Goal: Task Accomplishment & Management: Complete application form

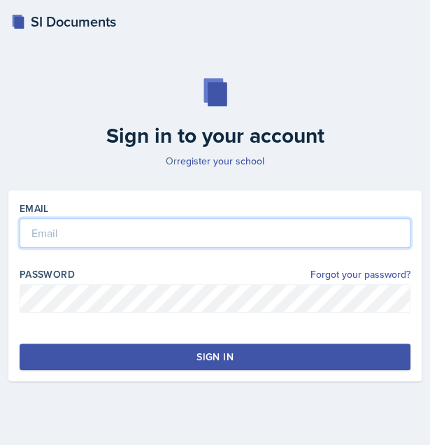
type input "[EMAIL_ADDRESS][DOMAIN_NAME]"
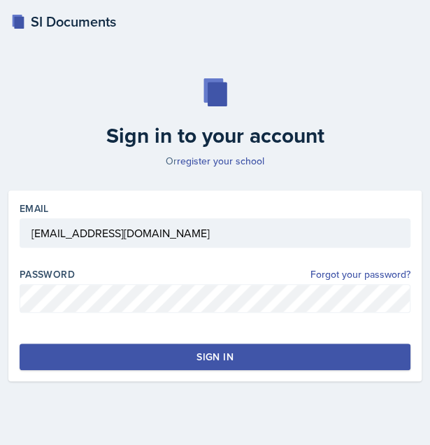
click at [126, 350] on button "Sign in" at bounding box center [215, 357] width 391 height 27
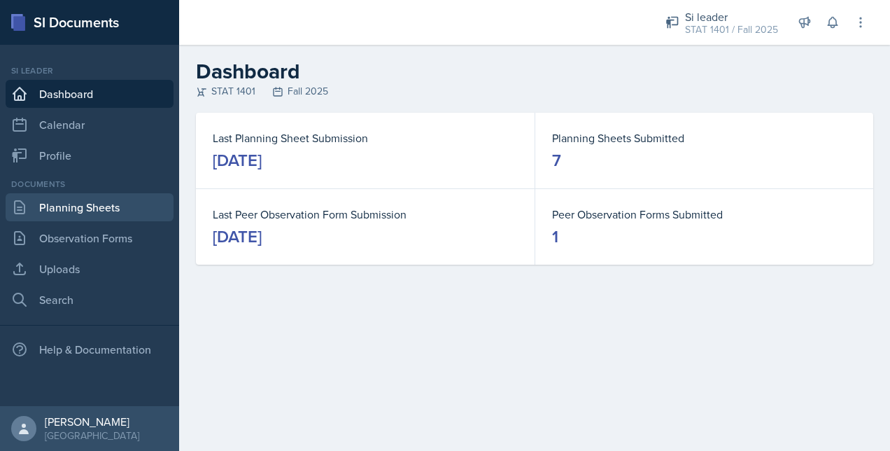
click at [80, 205] on link "Planning Sheets" at bounding box center [90, 207] width 168 height 28
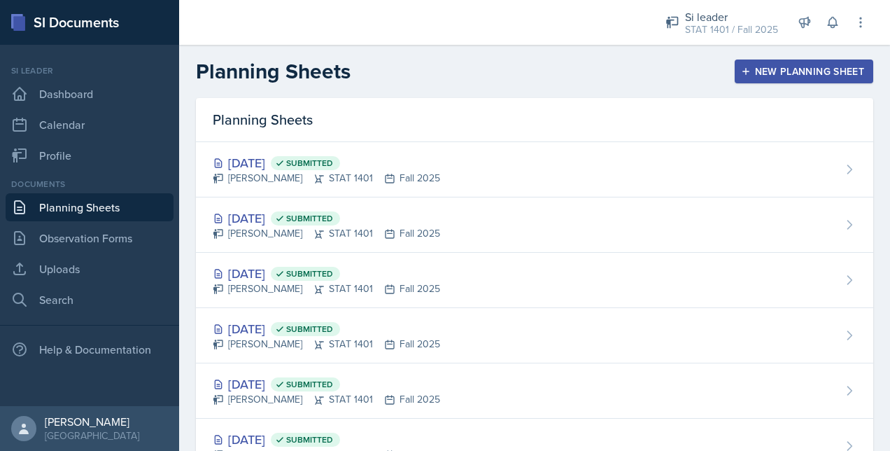
click at [440, 66] on div "New Planning Sheet" at bounding box center [804, 71] width 120 height 11
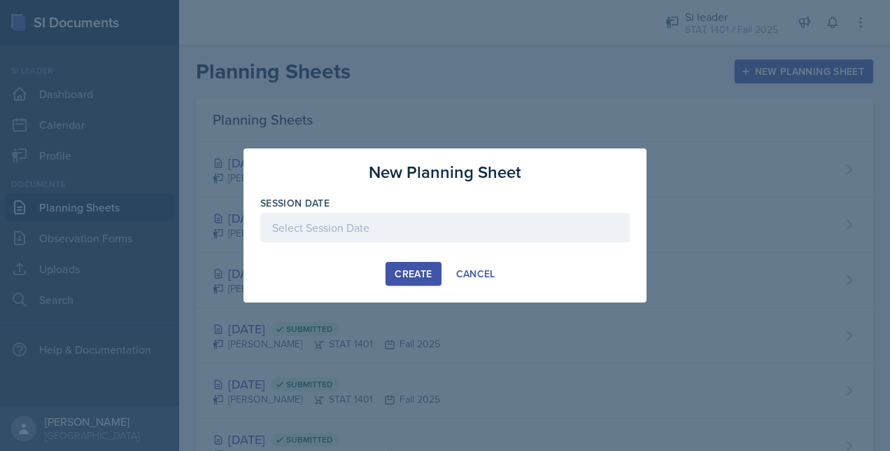
click at [418, 223] on div at bounding box center [444, 227] width 369 height 29
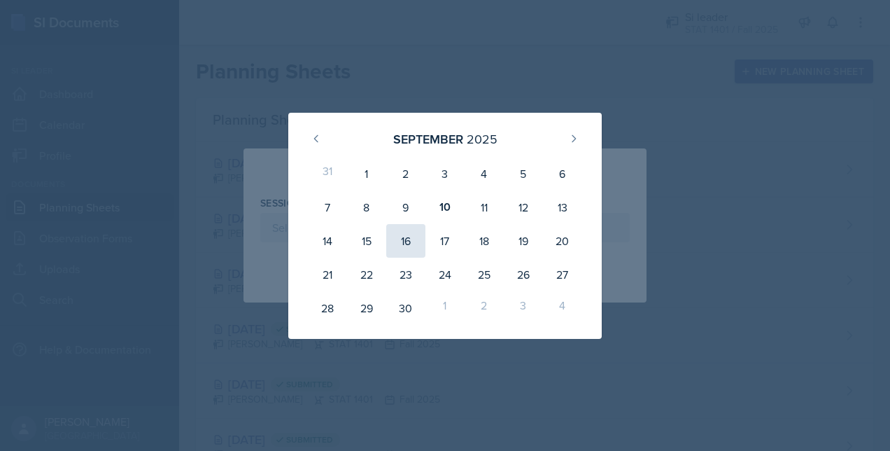
click at [400, 241] on div "16" at bounding box center [405, 241] width 39 height 34
type input "[DATE]"
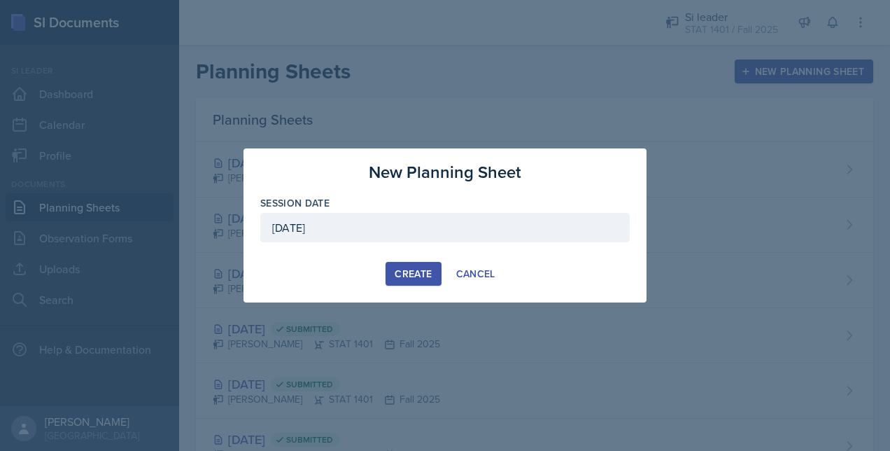
click at [418, 271] on div "Create" at bounding box center [413, 273] width 37 height 11
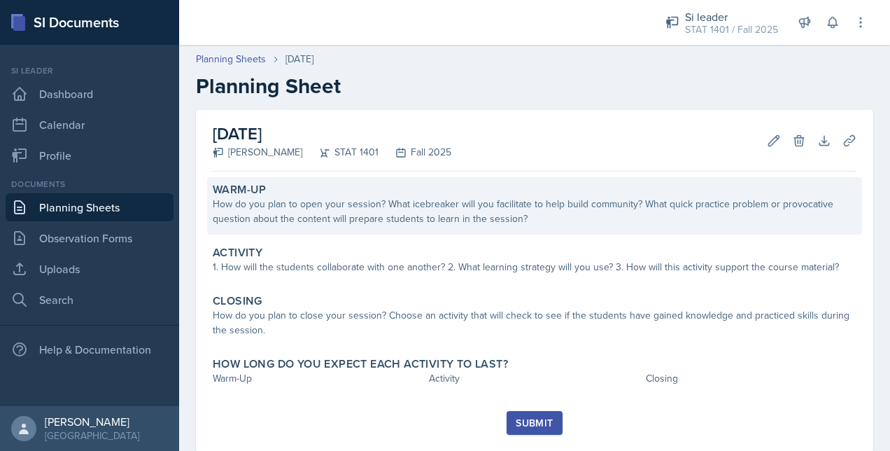
click at [376, 223] on div "How do you plan to open your session? What icebreaker will you facilitate to he…" at bounding box center [535, 211] width 644 height 29
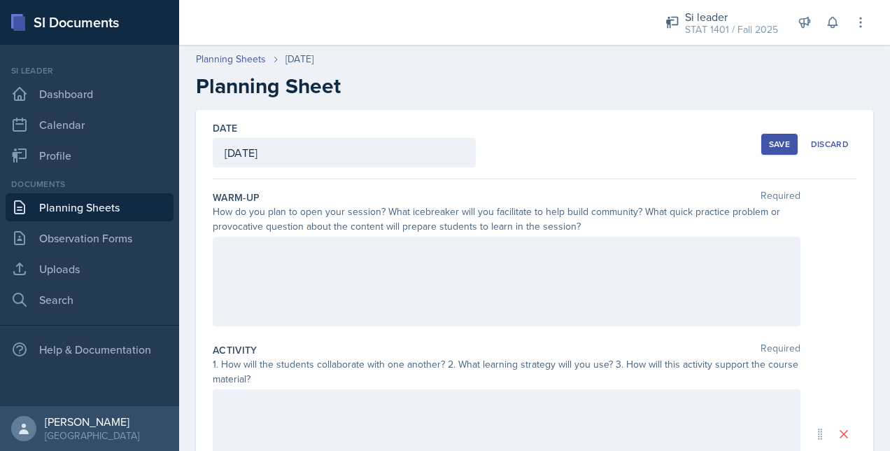
click at [330, 262] on div at bounding box center [507, 282] width 588 height 90
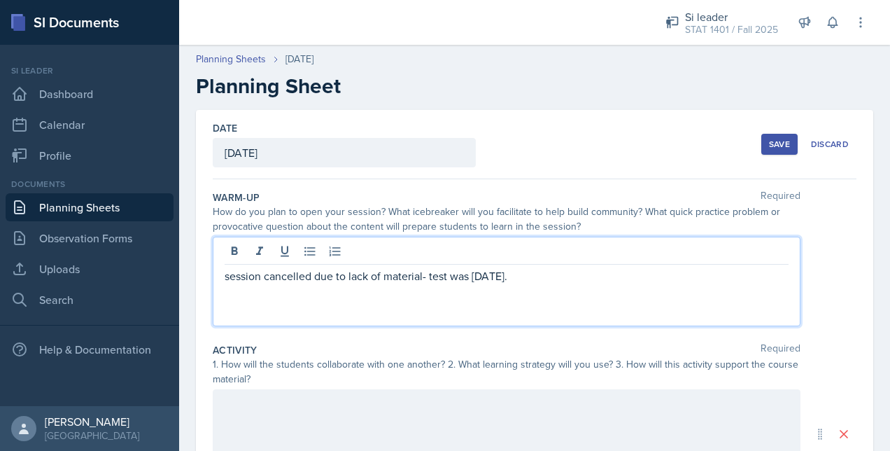
click at [336, 409] on div at bounding box center [507, 434] width 588 height 90
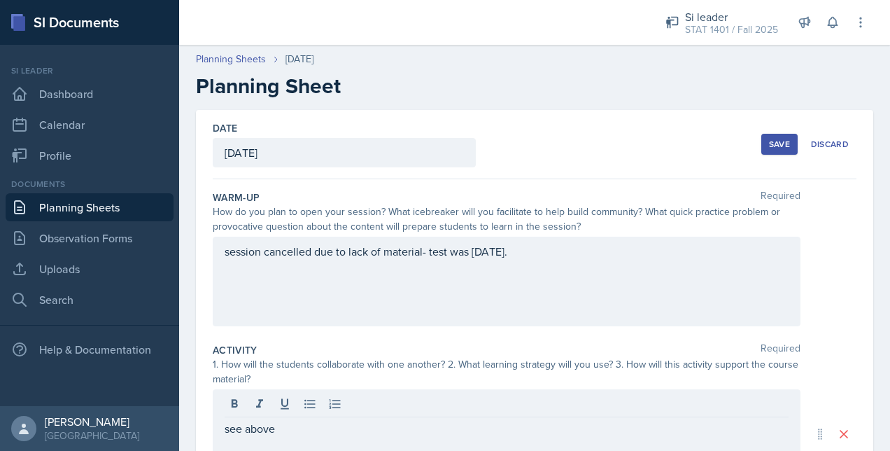
click at [311, 357] on div "1. How will the students collaborate with one another? 2. What learning strateg…" at bounding box center [507, 371] width 588 height 29
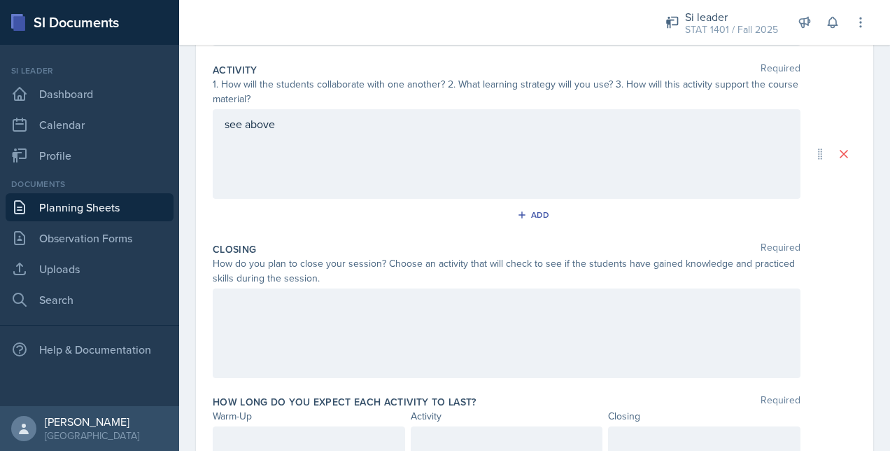
click at [278, 320] on div at bounding box center [507, 333] width 588 height 90
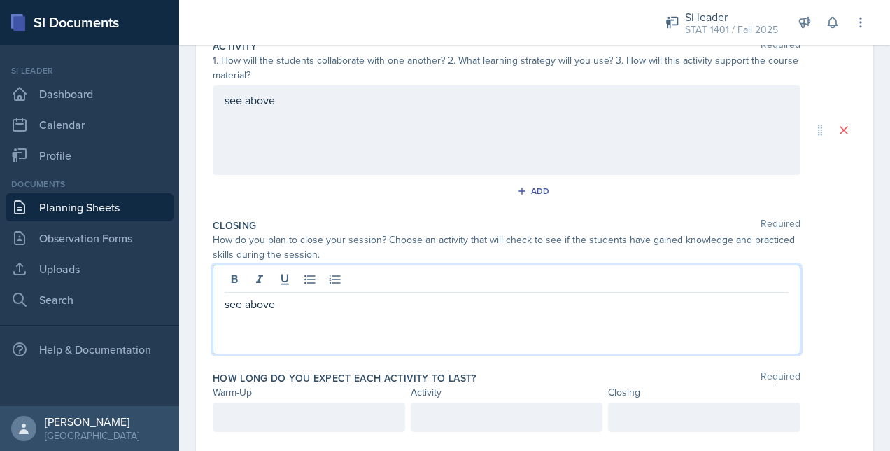
click at [289, 421] on div at bounding box center [309, 416] width 192 height 29
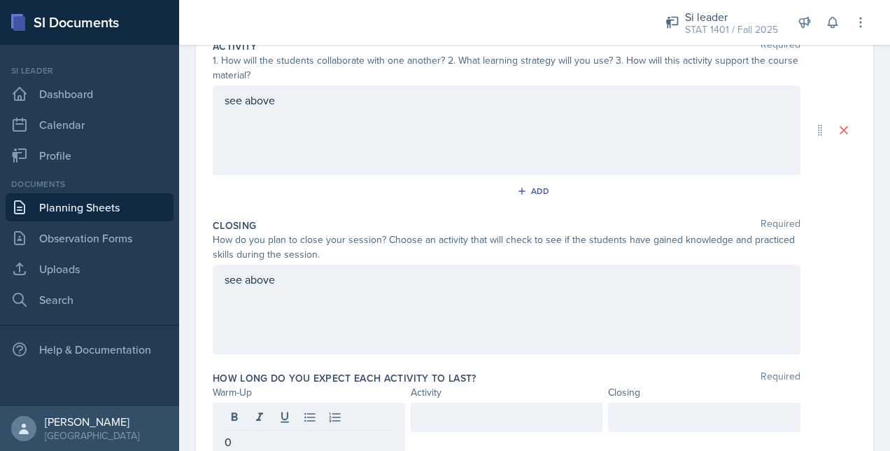
click at [440, 404] on div at bounding box center [507, 416] width 192 height 29
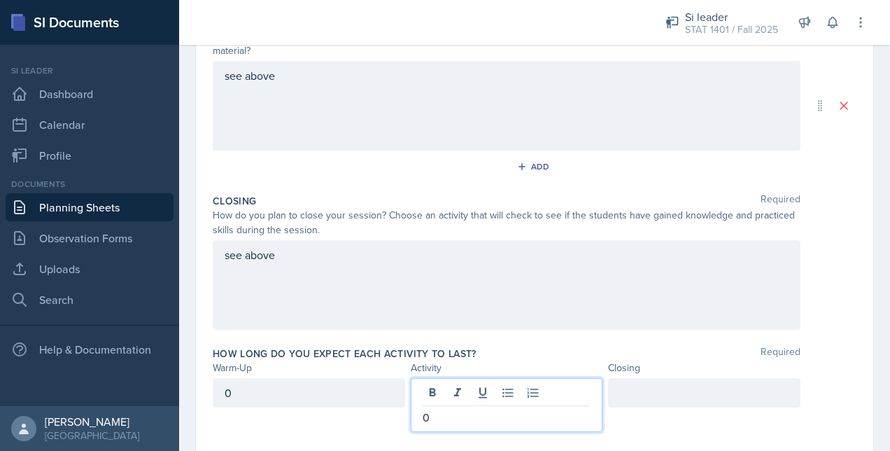
click at [440, 387] on div at bounding box center [704, 392] width 192 height 29
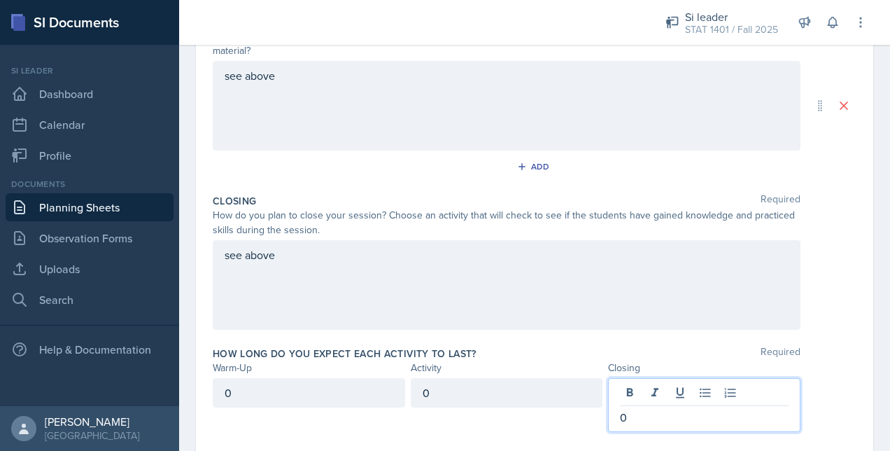
click at [440, 322] on div "Date [DATE] [DATE] 31 1 2 3 4 5 6 7 8 9 10 11 12 13 14 15 16 17 18 19 20 21 22 …" at bounding box center [534, 118] width 677 height 672
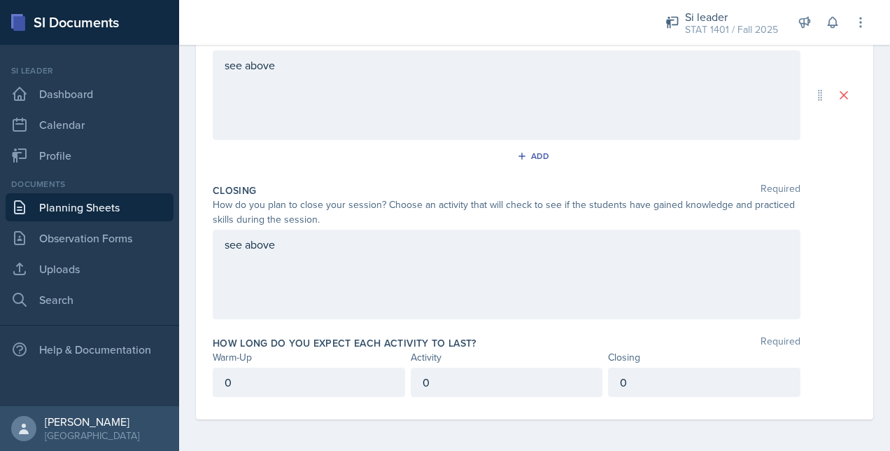
scroll to position [0, 0]
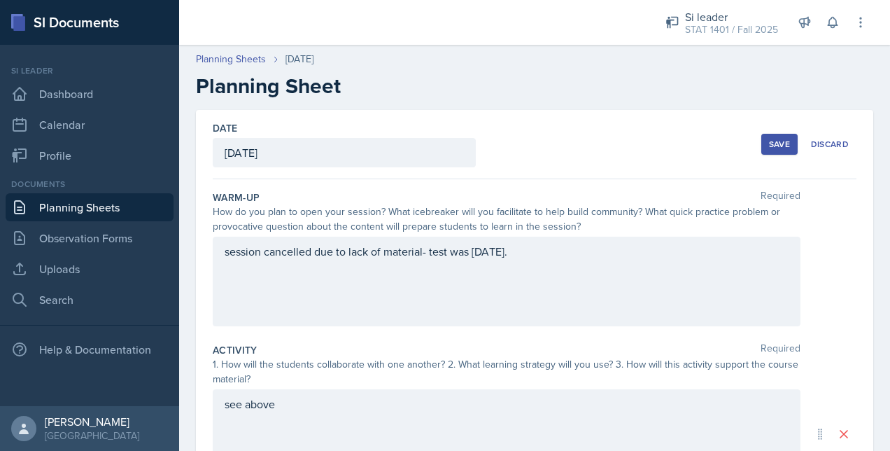
click at [440, 149] on div "Save" at bounding box center [779, 144] width 21 height 11
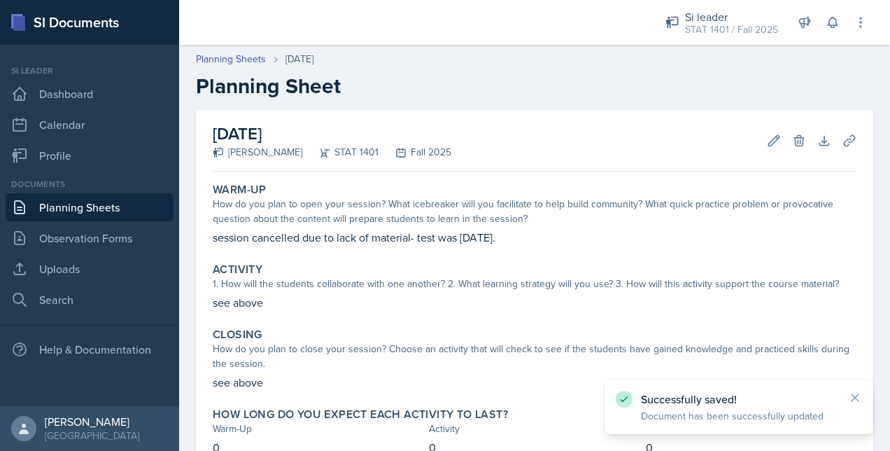
click at [118, 204] on link "Planning Sheets" at bounding box center [90, 207] width 168 height 28
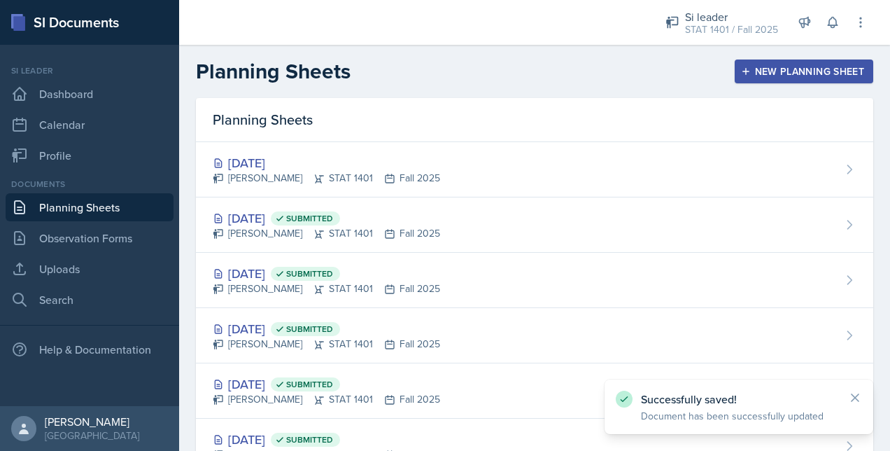
click at [440, 67] on icon "button" at bounding box center [746, 71] width 10 height 10
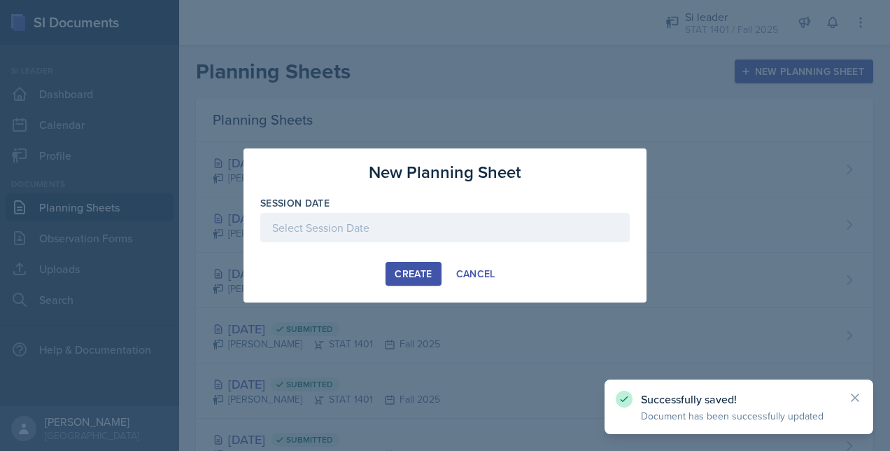
click at [440, 221] on div at bounding box center [444, 227] width 369 height 29
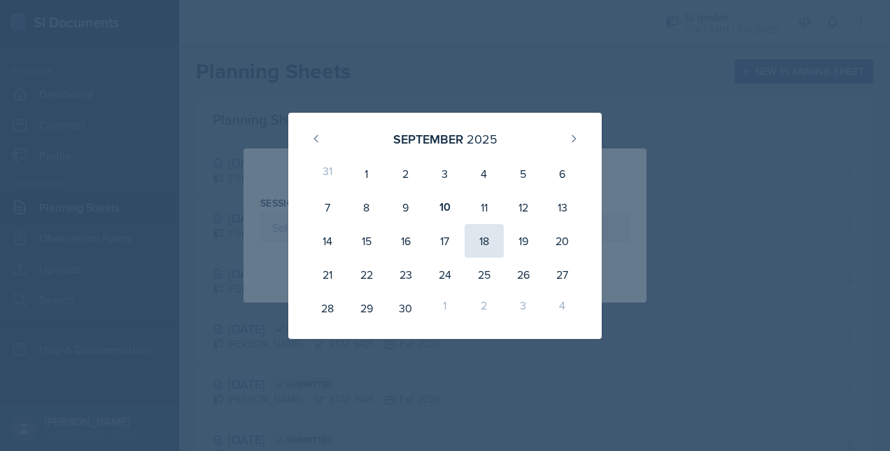
click at [440, 241] on div "18" at bounding box center [484, 241] width 39 height 34
type input "[DATE]"
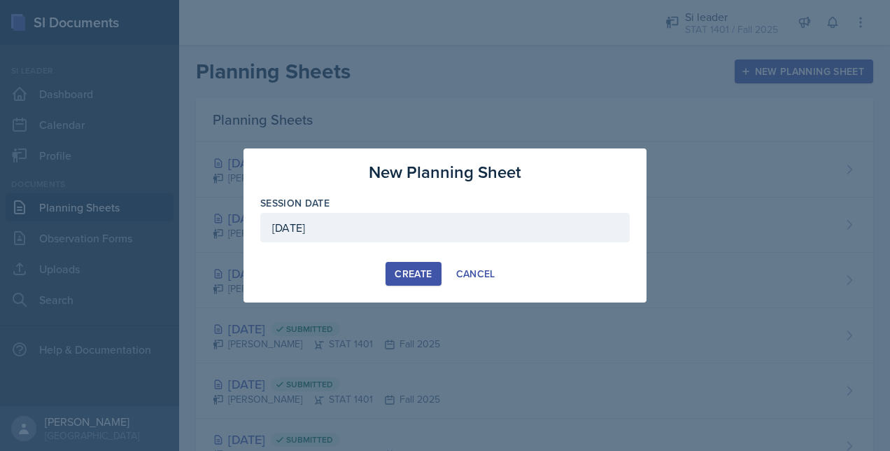
click at [407, 269] on div "Create" at bounding box center [413, 273] width 37 height 11
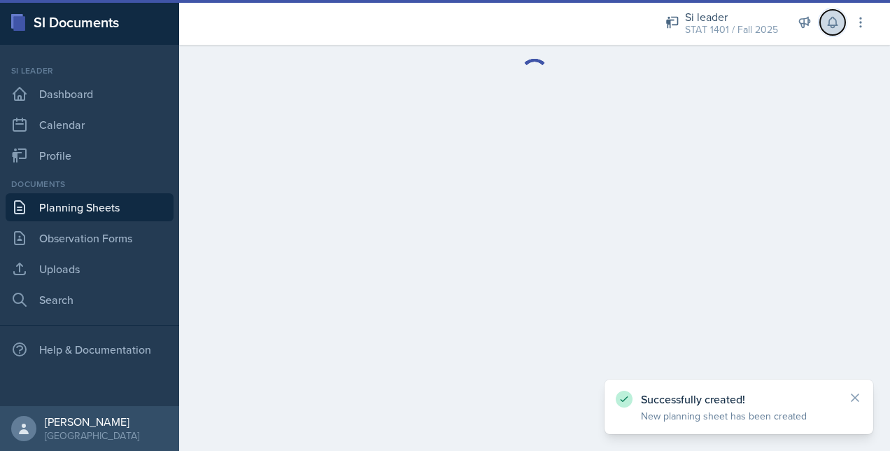
click at [440, 21] on button at bounding box center [832, 22] width 25 height 25
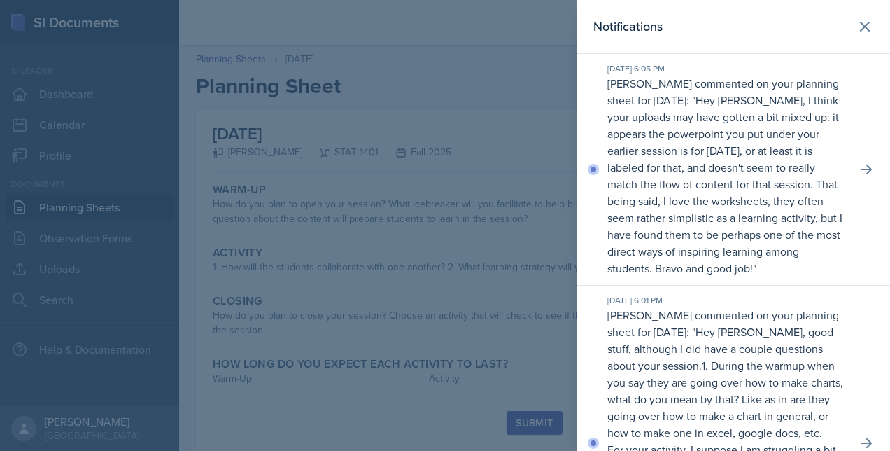
click at [267, 252] on div at bounding box center [445, 225] width 890 height 451
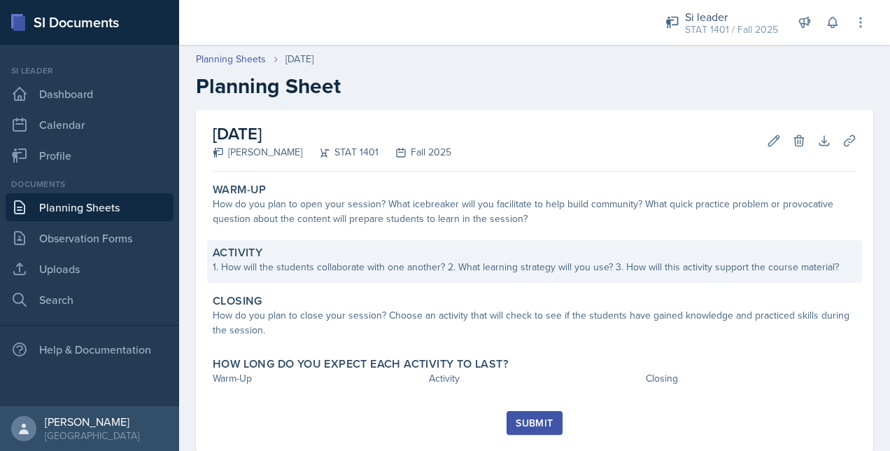
click at [372, 269] on div "1. How will the students collaborate with one another? 2. What learning strateg…" at bounding box center [535, 267] width 644 height 15
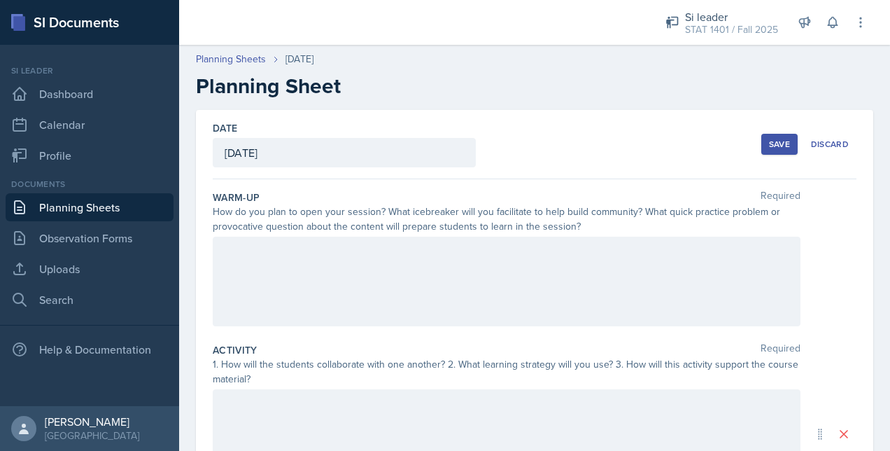
click at [362, 276] on div at bounding box center [507, 282] width 588 height 90
click at [440, 291] on p at bounding box center [512, 292] width 553 height 17
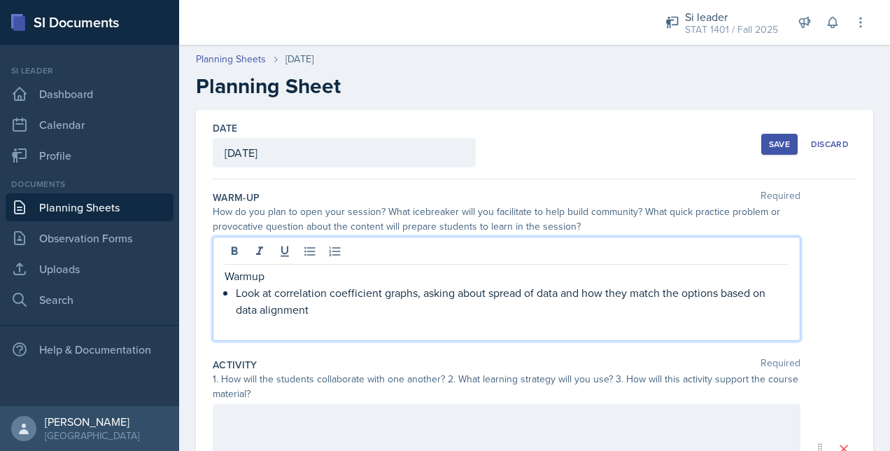
click at [369, 270] on p "Warmup" at bounding box center [507, 275] width 564 height 17
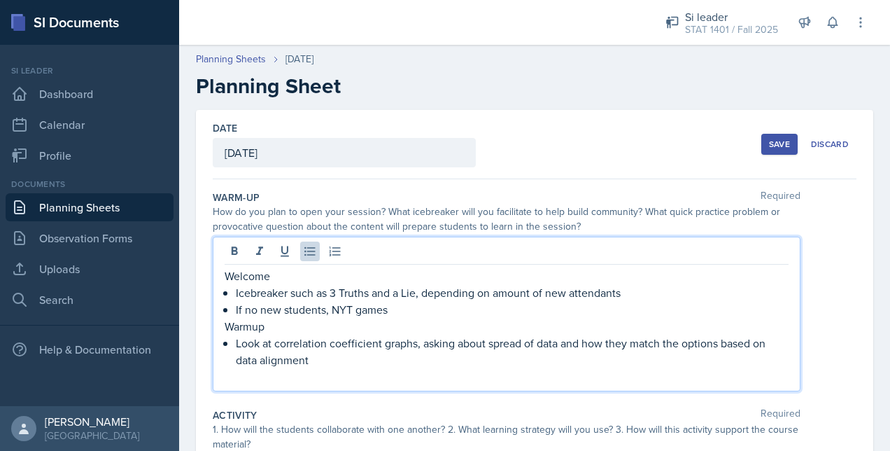
click at [407, 368] on p at bounding box center [512, 376] width 553 height 17
click at [423, 365] on p "Look at correlation coefficient graphs, asking about to spread of data and how …" at bounding box center [512, 351] width 553 height 34
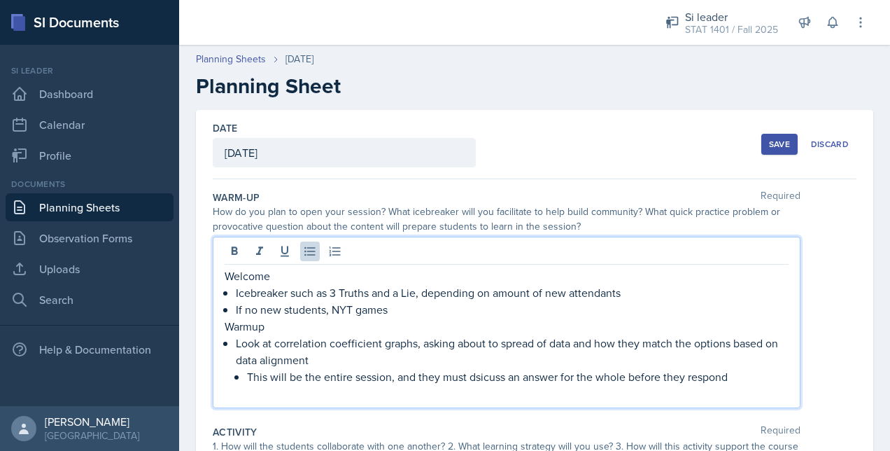
click at [440, 204] on div "How do you plan to open your session? What icebreaker will you facilitate to he…" at bounding box center [507, 218] width 588 height 29
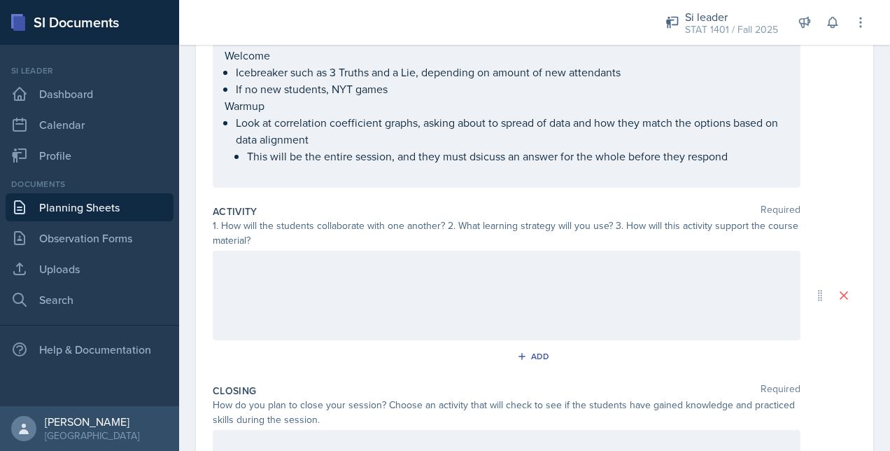
click at [416, 284] on div at bounding box center [507, 295] width 588 height 90
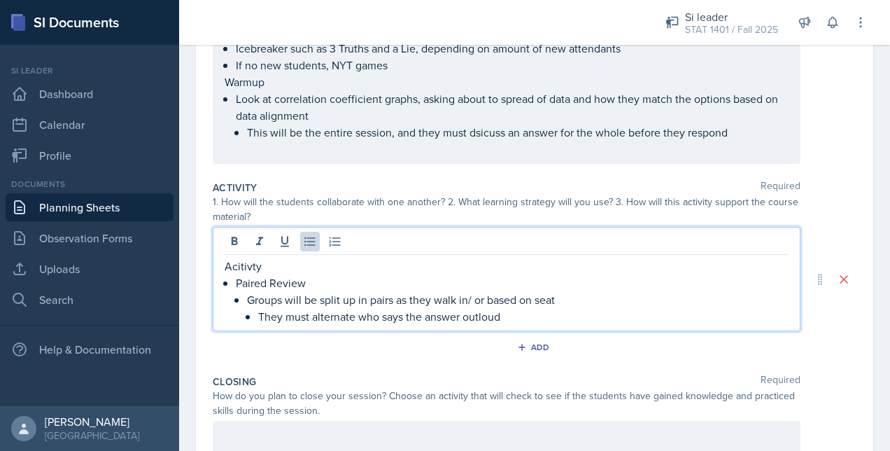
click at [440, 130] on p "This will be the entire session, and they must dsicuss an answer for the whole …" at bounding box center [518, 132] width 542 height 17
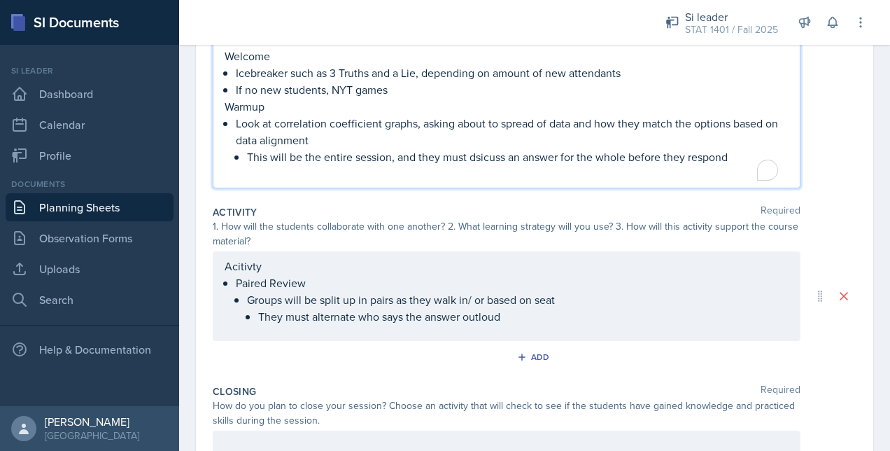
scroll to position [244, 0]
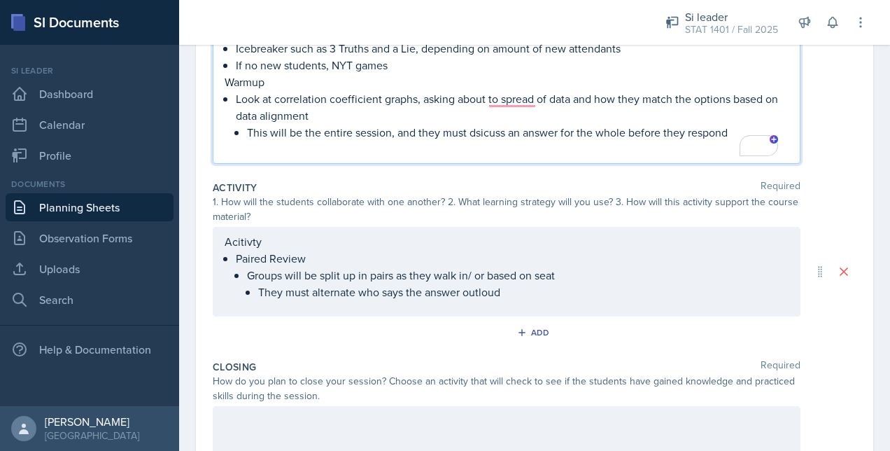
click at [440, 132] on p "This will be the entire session, and they must dsicuss an answer for the whole …" at bounding box center [518, 132] width 542 height 17
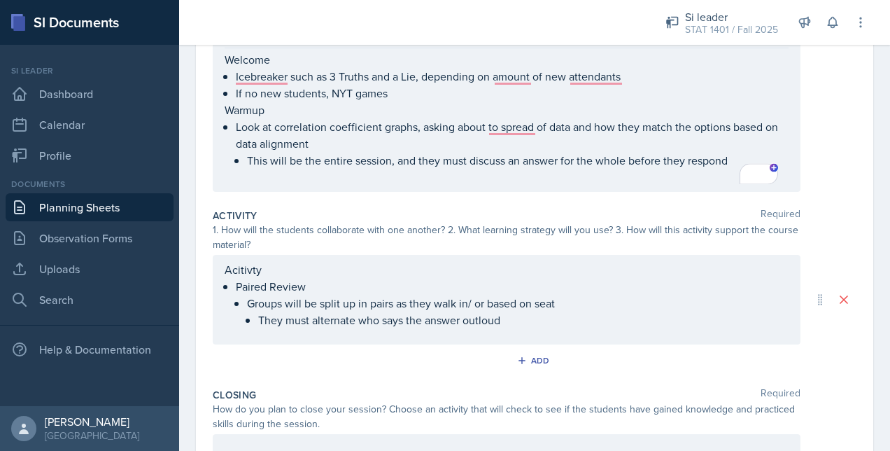
scroll to position [214, 0]
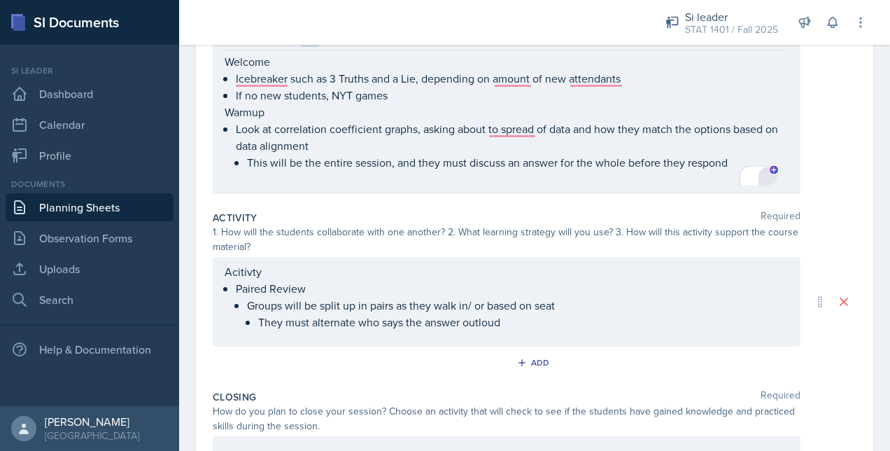
click at [440, 179] on div "4" at bounding box center [767, 175] width 15 height 15
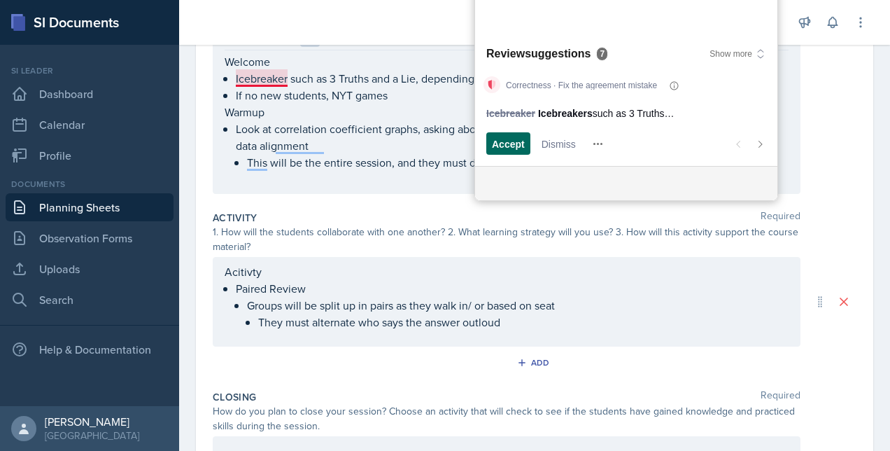
click at [440, 143] on span "Accept" at bounding box center [508, 143] width 33 height 15
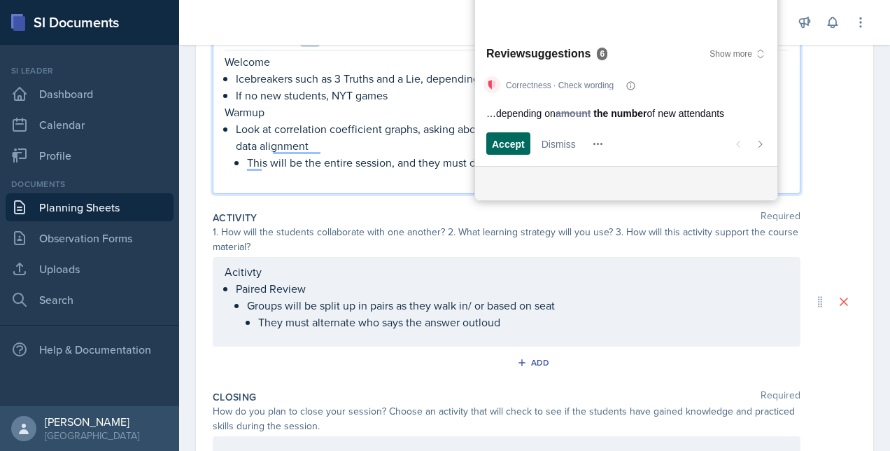
scroll to position [36, 0]
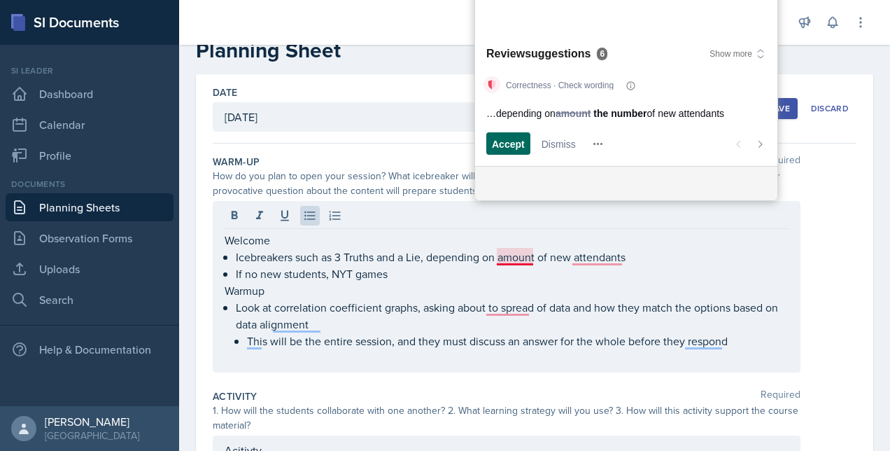
click at [440, 143] on span "Accept" at bounding box center [508, 143] width 33 height 15
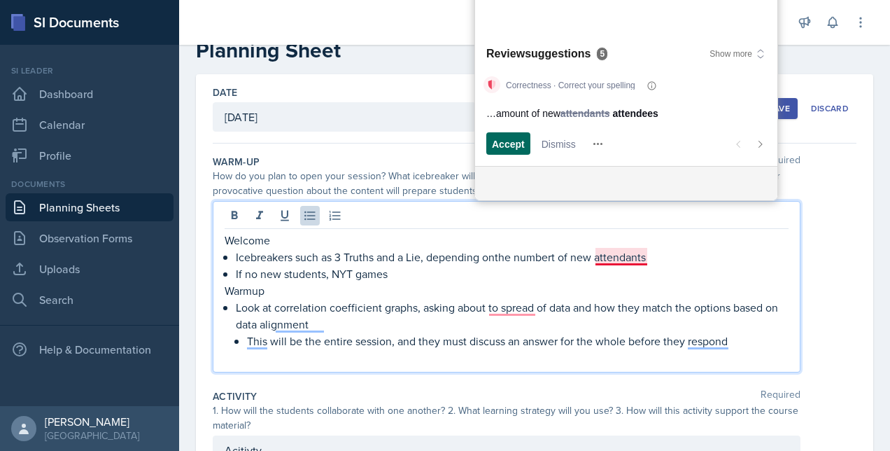
click at [440, 143] on span "Accept" at bounding box center [508, 143] width 33 height 15
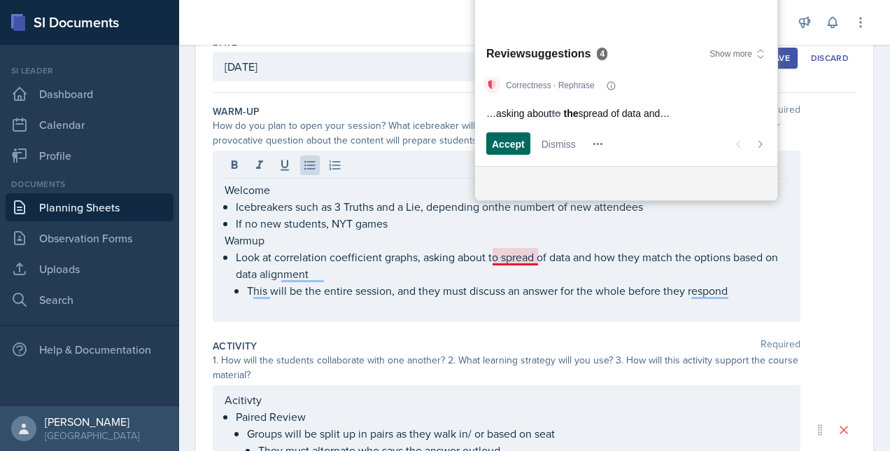
click at [440, 143] on span "Accept" at bounding box center [508, 143] width 33 height 15
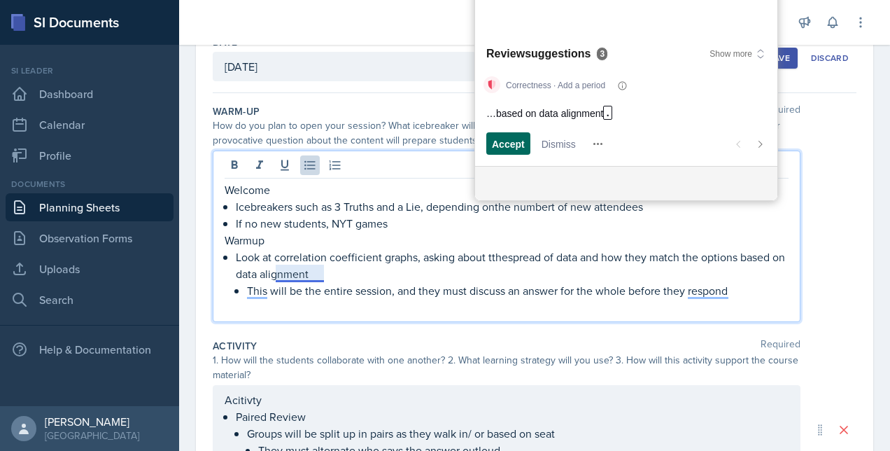
scroll to position [103, 0]
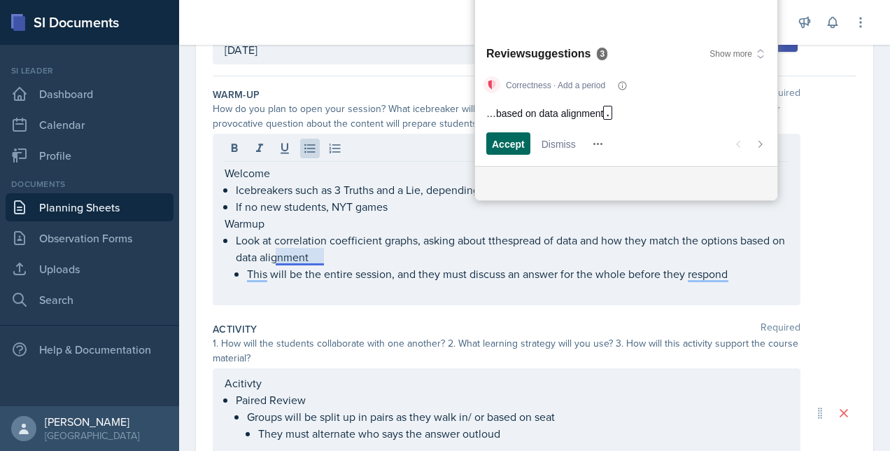
click at [440, 143] on span "Accept" at bounding box center [508, 143] width 33 height 15
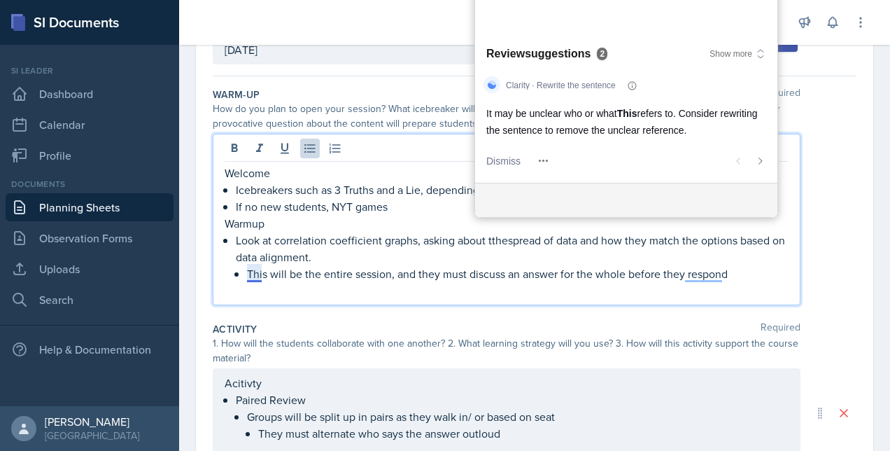
click at [440, 143] on div "It may be unclear who or what This refers to. Consider rewriting the sentence t…" at bounding box center [626, 121] width 302 height 45
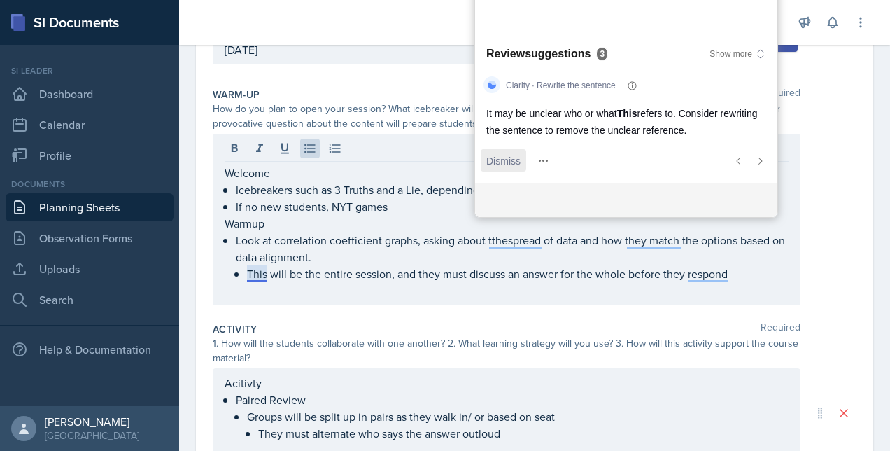
click at [440, 157] on span "Dismiss" at bounding box center [503, 160] width 34 height 15
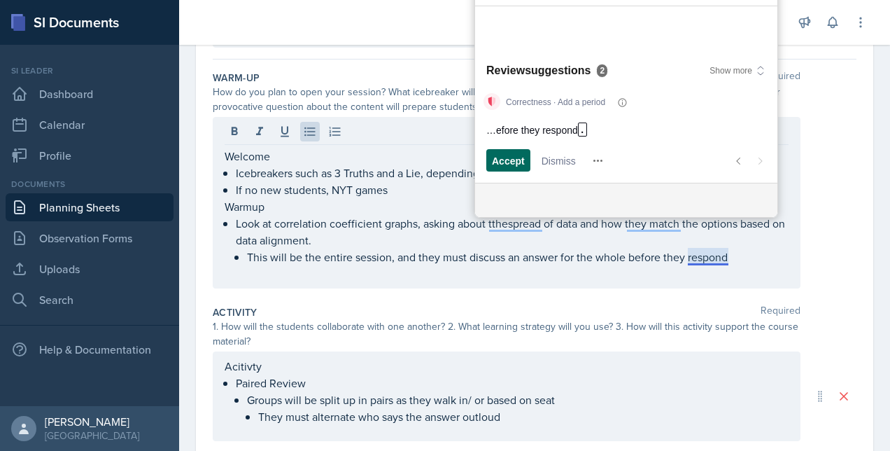
click at [440, 157] on span "Accept" at bounding box center [508, 160] width 33 height 15
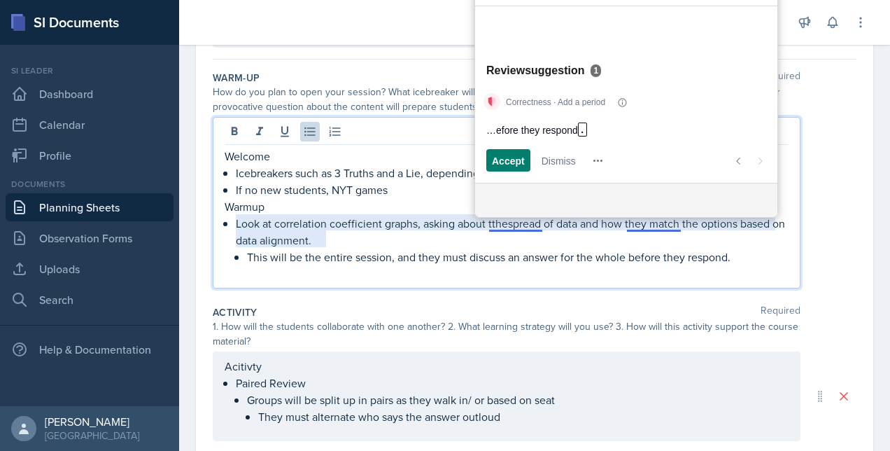
scroll to position [86, 0]
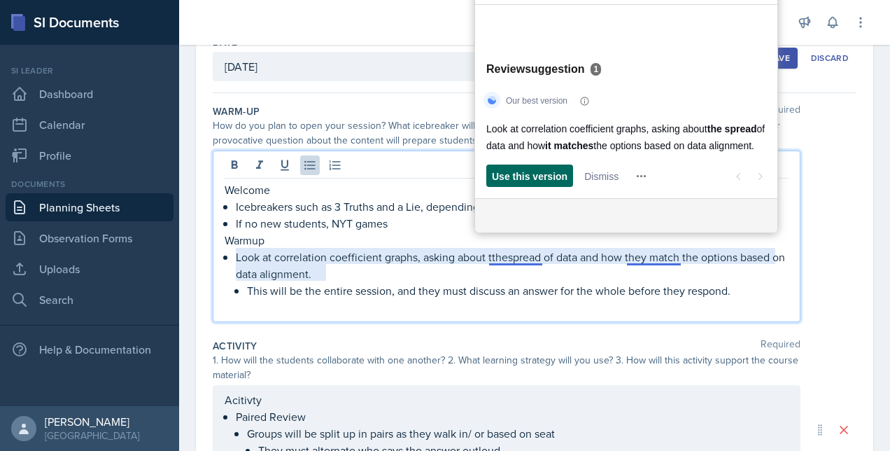
click at [440, 170] on span "Use this version" at bounding box center [530, 176] width 76 height 15
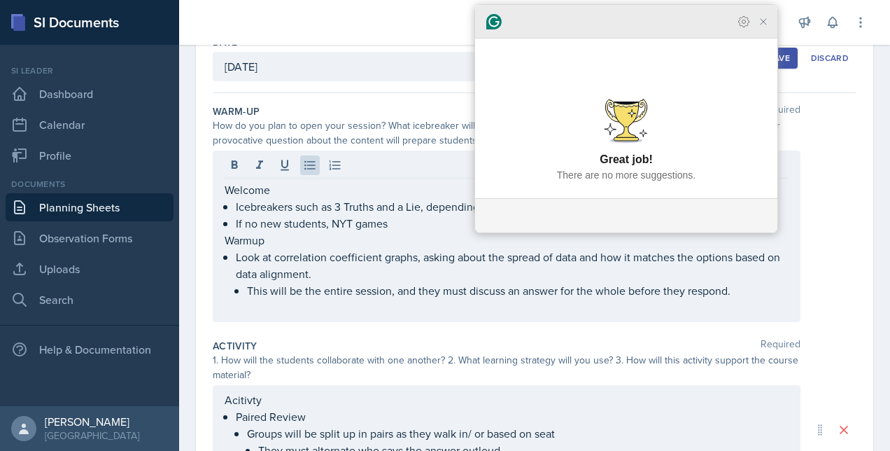
click at [440, 27] on icon "Close Grammarly Assistant" at bounding box center [763, 21] width 11 height 11
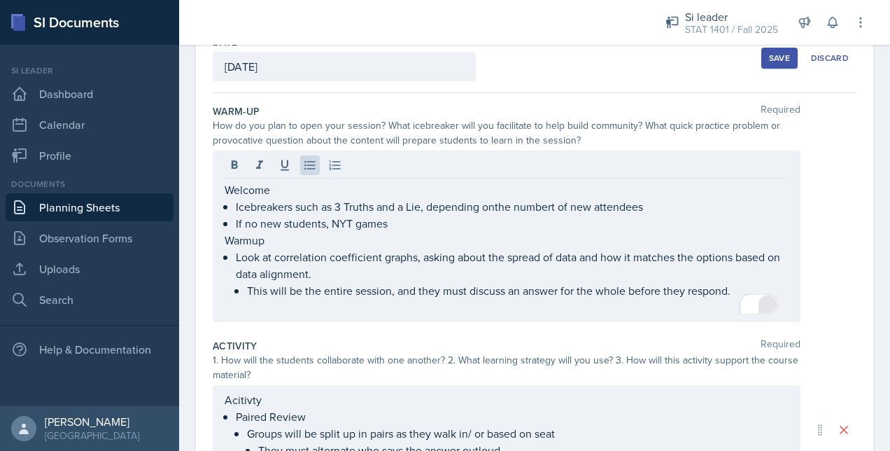
click at [440, 333] on div "Activity Required 1. How will the students collaborate with one another? 2. Wha…" at bounding box center [535, 422] width 644 height 179
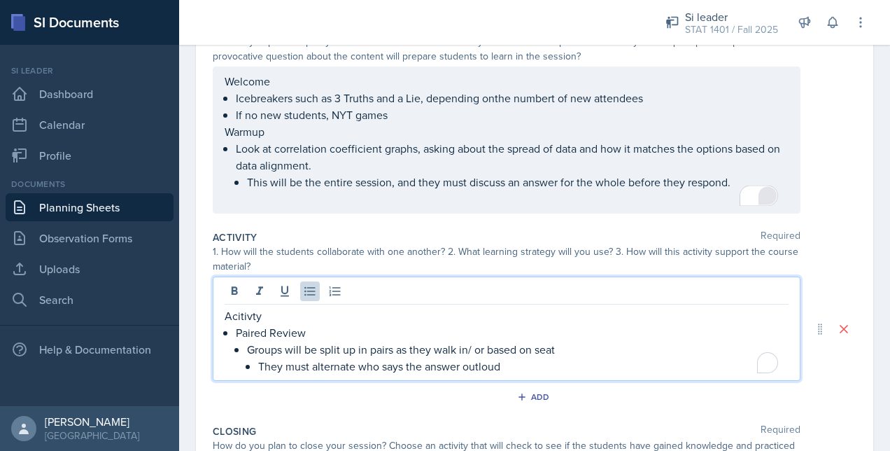
click at [440, 358] on p "They must alternate who says the answer outloud" at bounding box center [523, 366] width 530 height 17
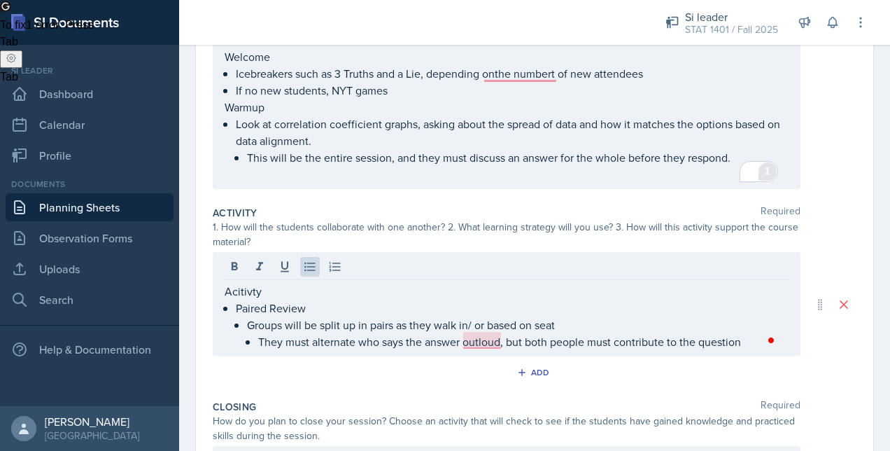
click at [440, 241] on div "1. How will the students collaborate with one another? 2. What learning strateg…" at bounding box center [507, 234] width 588 height 29
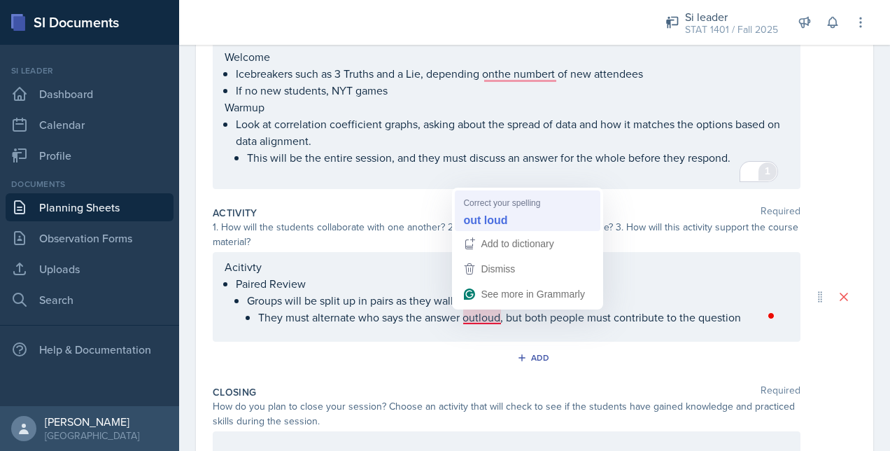
scroll to position [218, 0]
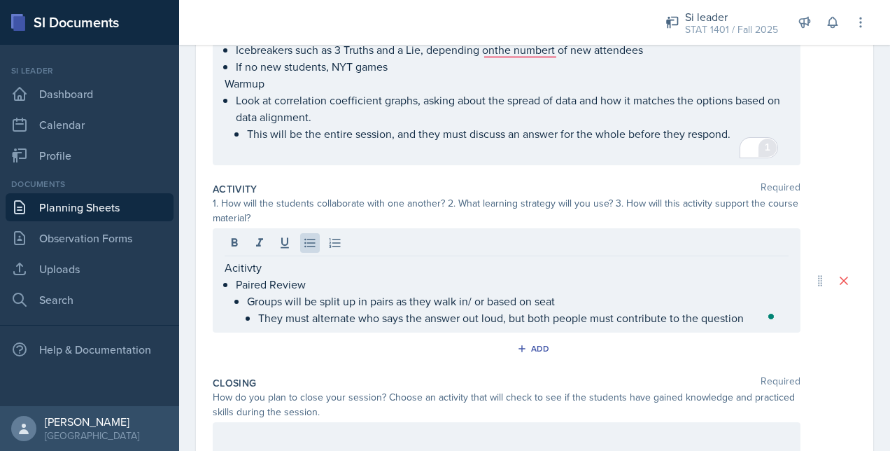
click at [440, 327] on div "Acitivty Paired Review Groups will be split up in pairs as they walk in/ or bas…" at bounding box center [507, 280] width 588 height 104
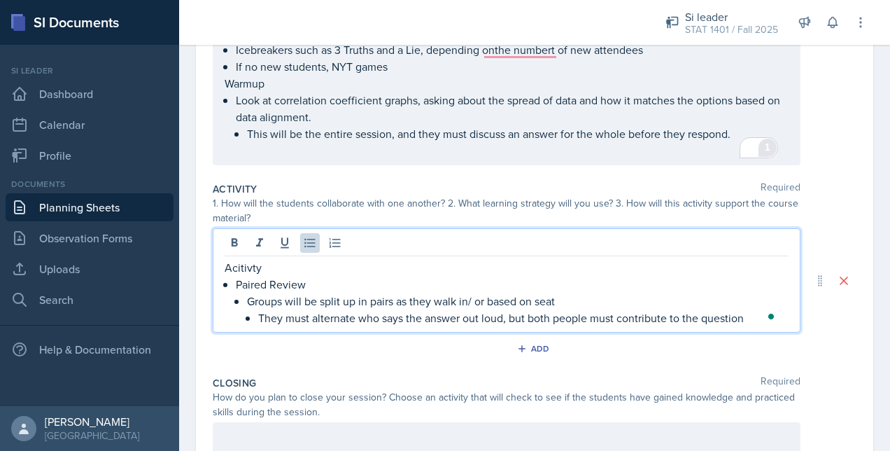
click at [440, 318] on p "They must alternate who says the answer out loud, but both people must contribu…" at bounding box center [523, 317] width 530 height 17
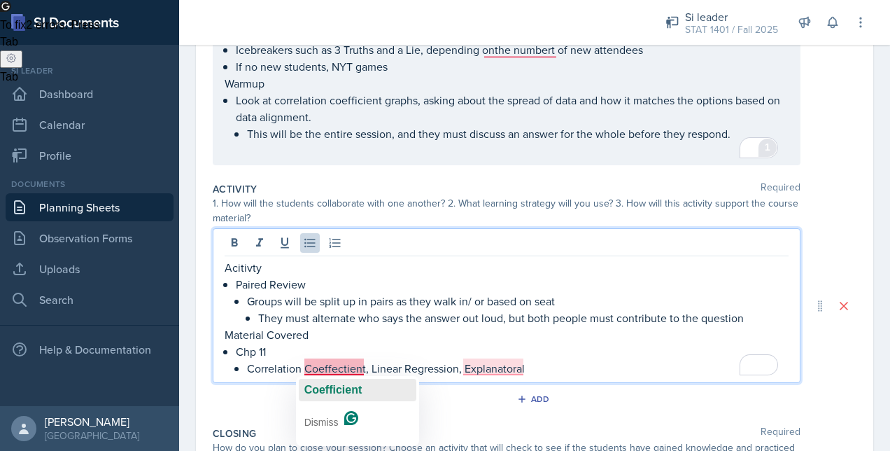
click at [336, 389] on span "Coefficient" at bounding box center [333, 389] width 58 height 12
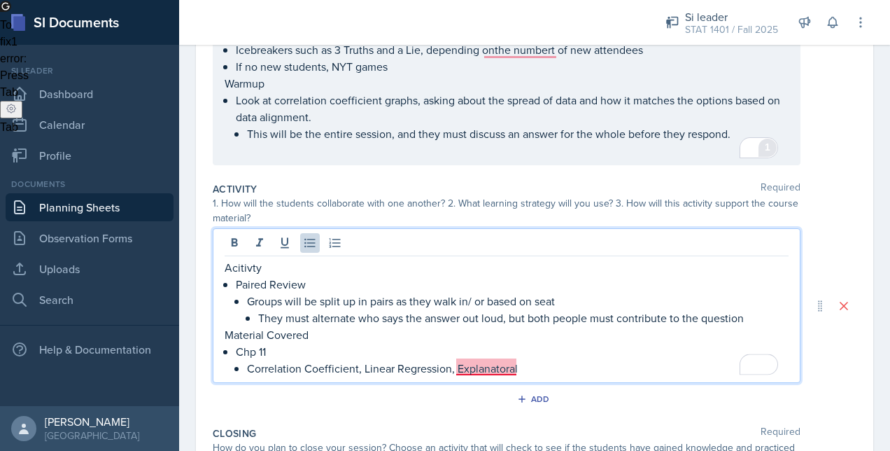
click at [440, 367] on p "Correlation Coefficient, Linear Regression, Explanatoral" at bounding box center [518, 368] width 542 height 17
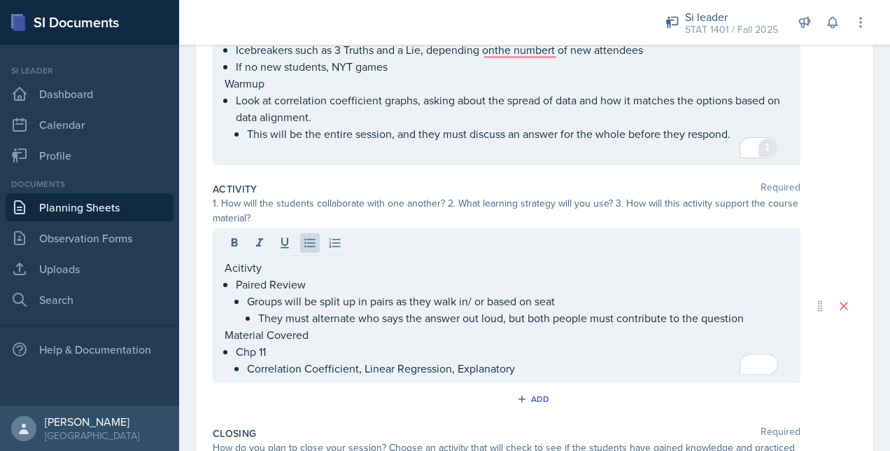
click at [440, 365] on p "Correlation Coefficient, Linear Regression, Explanatory" at bounding box center [518, 368] width 542 height 17
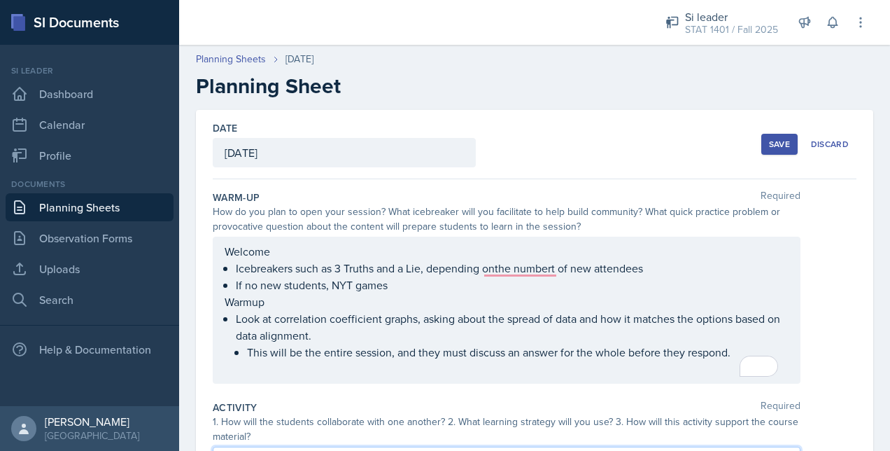
scroll to position [218, 0]
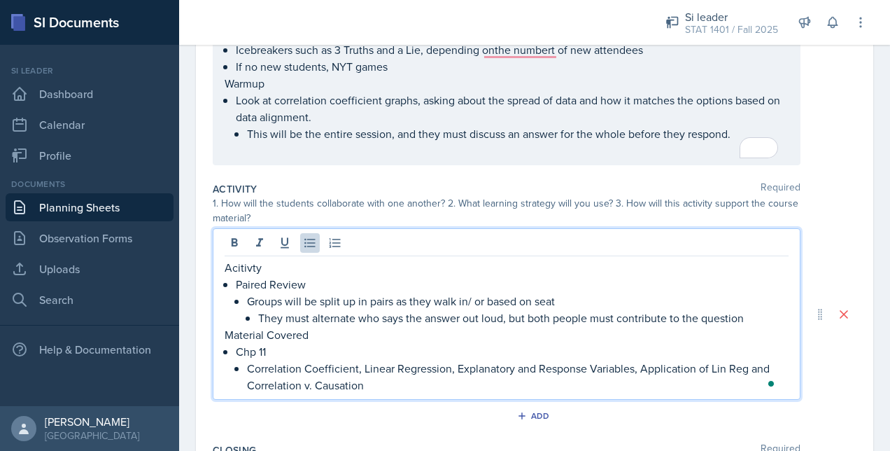
click at [813, 389] on div "Acitivty Paired Review Groups will be split up in pairs as they walk in/ or bas…" at bounding box center [535, 313] width 644 height 171
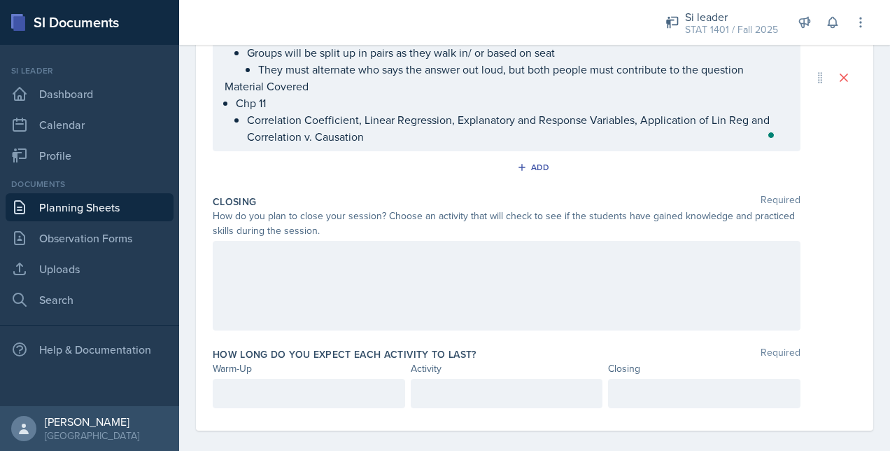
click at [397, 281] on div at bounding box center [507, 286] width 588 height 90
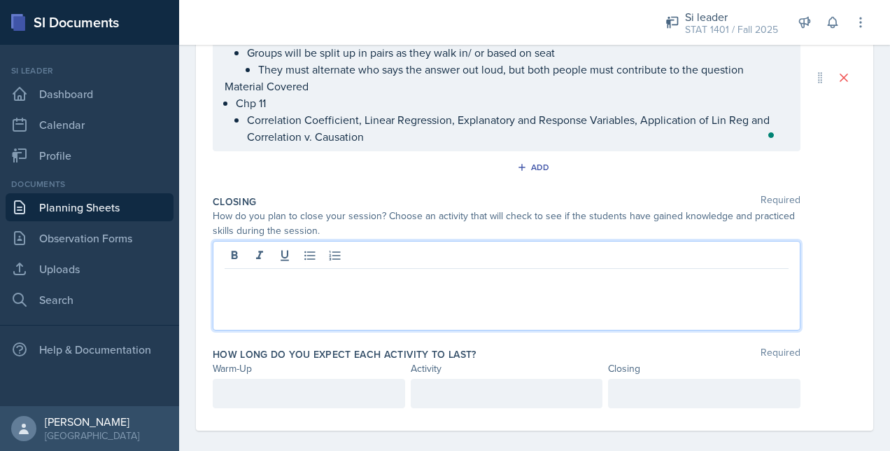
scroll to position [453, 0]
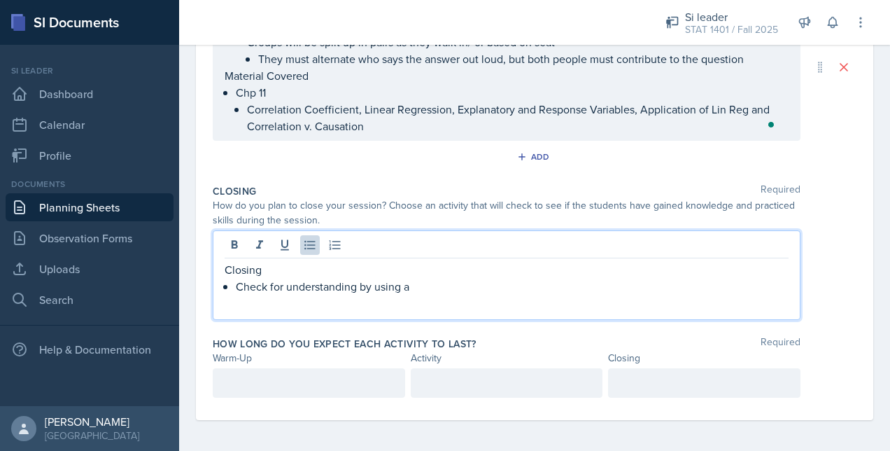
click at [473, 283] on p "Check for understanding by using a" at bounding box center [512, 286] width 553 height 17
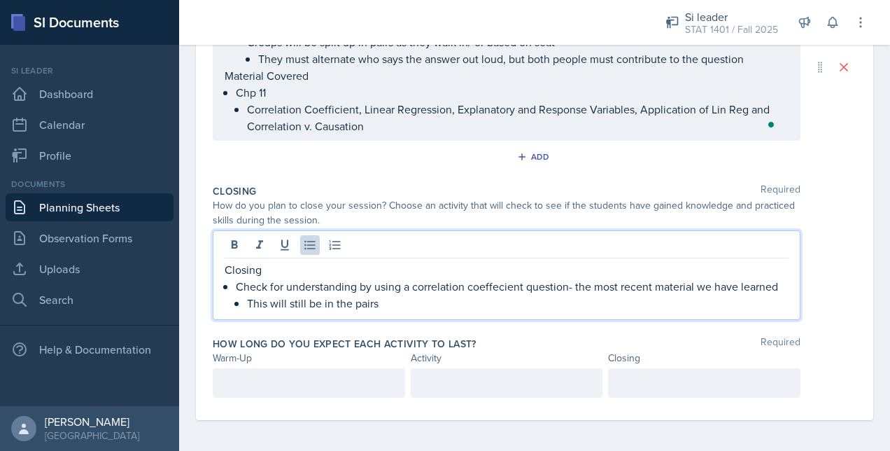
scroll to position [467, 0]
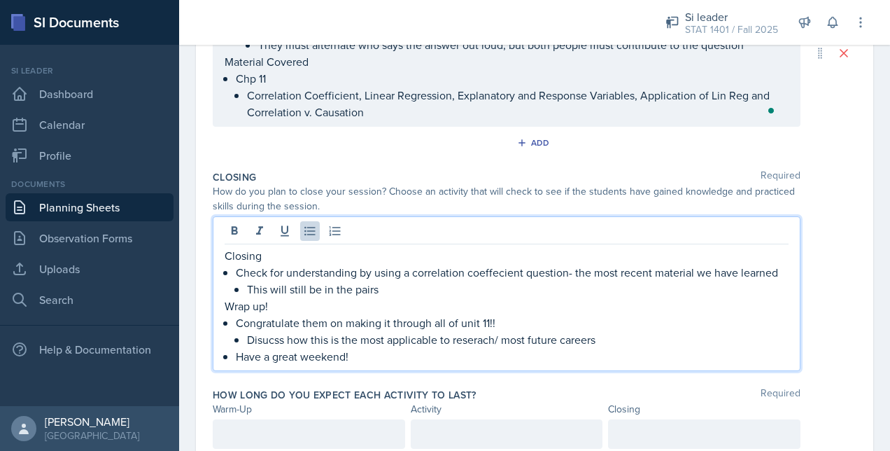
click at [463, 382] on div "How long do you expect each activity to last? Required Warm-Up Activity Closing" at bounding box center [535, 421] width 644 height 78
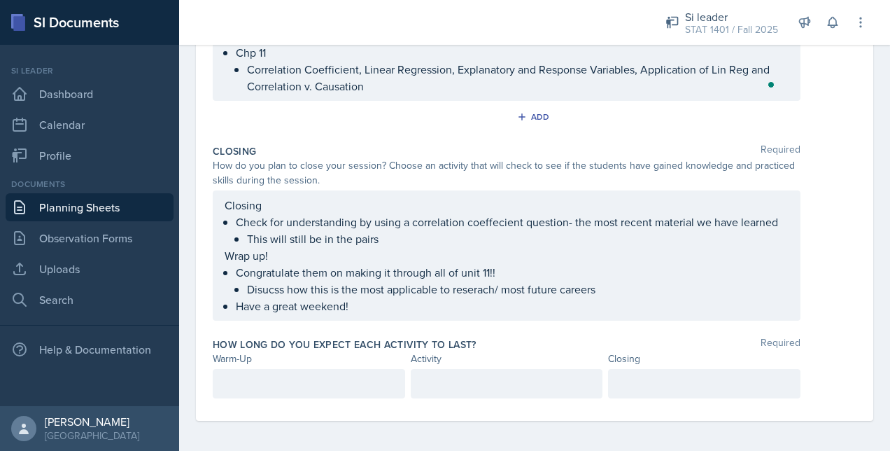
click at [367, 369] on div at bounding box center [309, 383] width 192 height 29
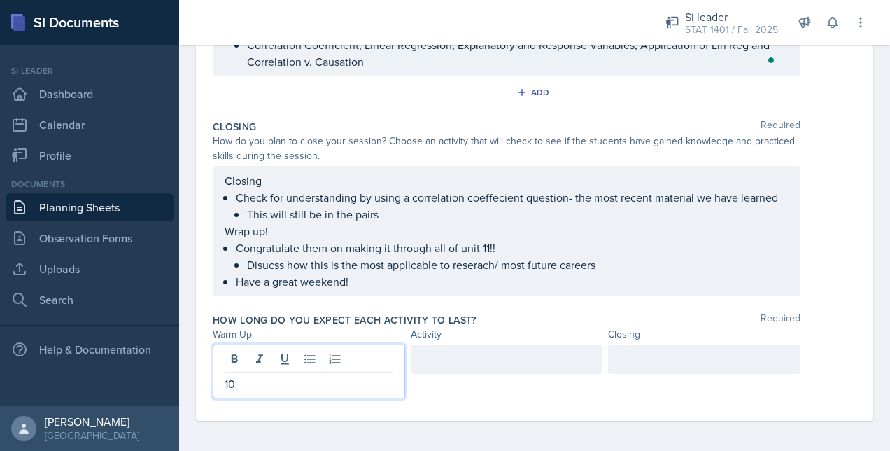
click at [442, 346] on div at bounding box center [507, 358] width 192 height 29
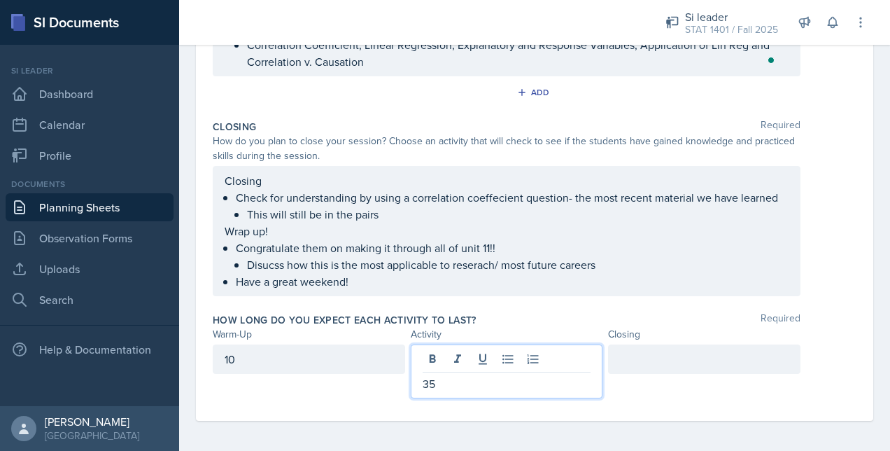
click at [628, 348] on div at bounding box center [704, 358] width 192 height 29
click at [551, 361] on div "35" at bounding box center [507, 371] width 192 height 54
click at [518, 307] on div "How long do you expect each activity to last? Required Warm-Up Activity Closing…" at bounding box center [535, 358] width 644 height 102
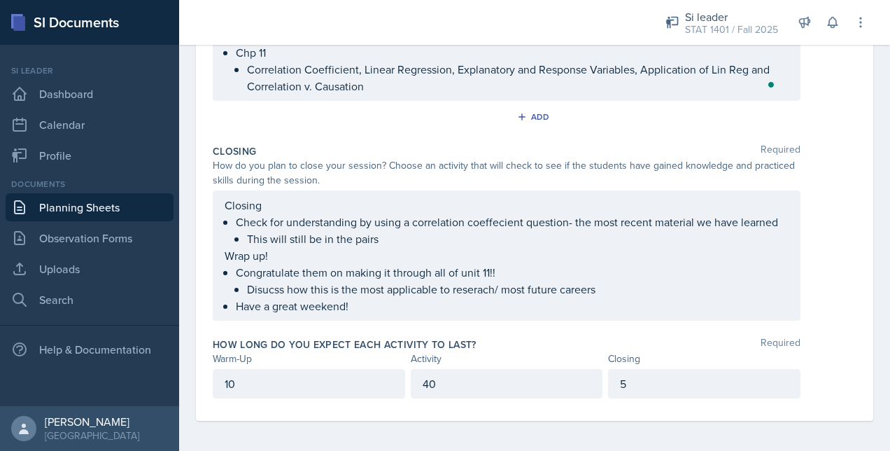
scroll to position [0, 0]
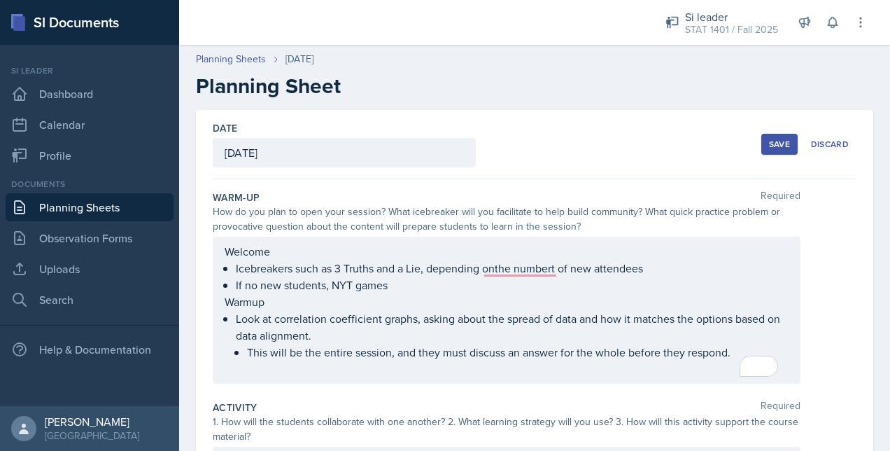
click at [772, 134] on button "Save" at bounding box center [779, 144] width 36 height 21
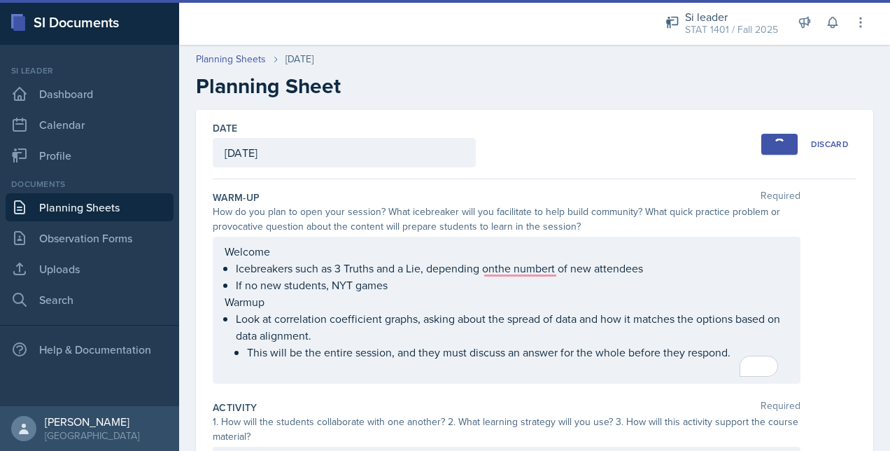
click at [535, 268] on div "Welcome Icebreakers such as 3 Truths and a Lie, depending onthe numbert of new …" at bounding box center [507, 310] width 564 height 134
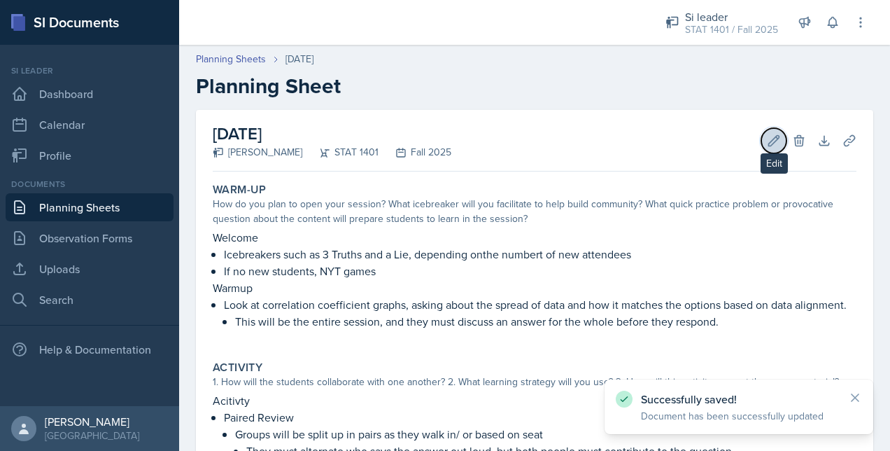
click at [767, 142] on icon at bounding box center [774, 141] width 14 height 14
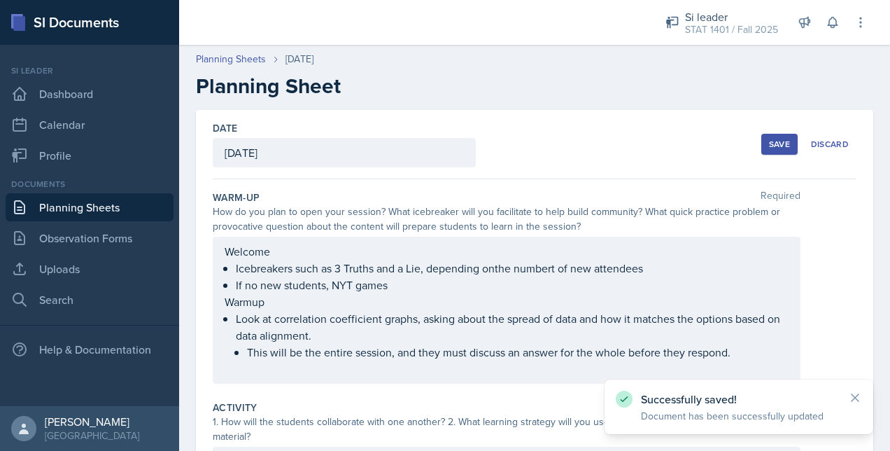
click at [494, 268] on div "Welcome Icebreakers such as 3 Truths and a Lie, depending onthe numbert of new …" at bounding box center [507, 310] width 564 height 134
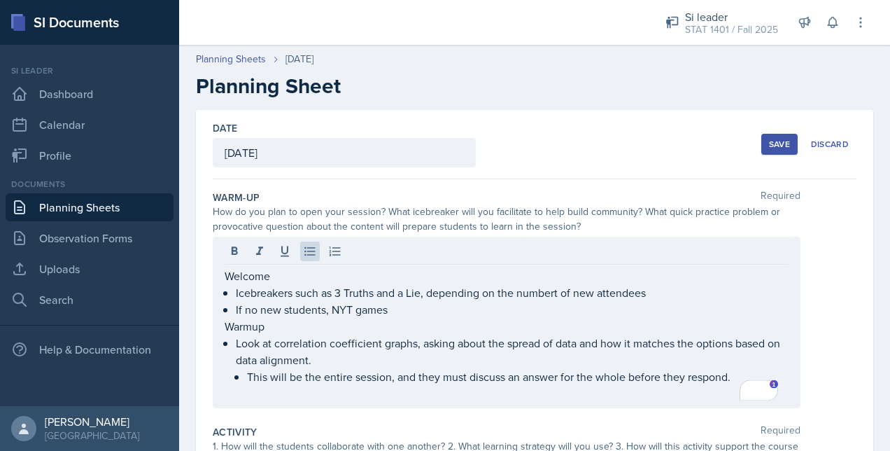
click at [769, 144] on div "Save" at bounding box center [779, 144] width 21 height 11
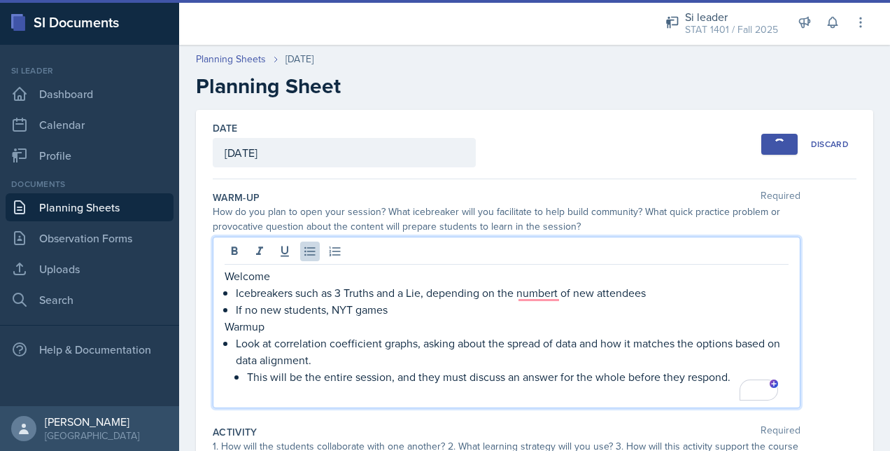
click at [546, 267] on div "Welcome Icebreakers such as 3 Truths and a Lie, depending on the numbert of new…" at bounding box center [507, 334] width 564 height 134
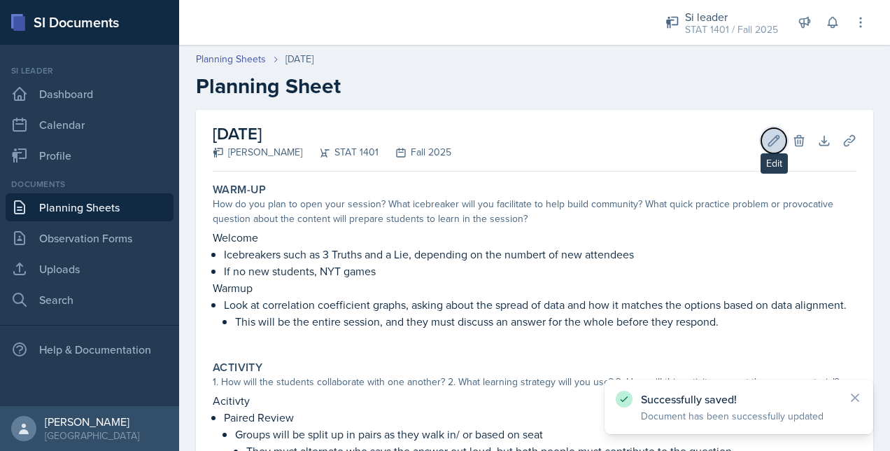
click at [767, 140] on icon at bounding box center [774, 141] width 14 height 14
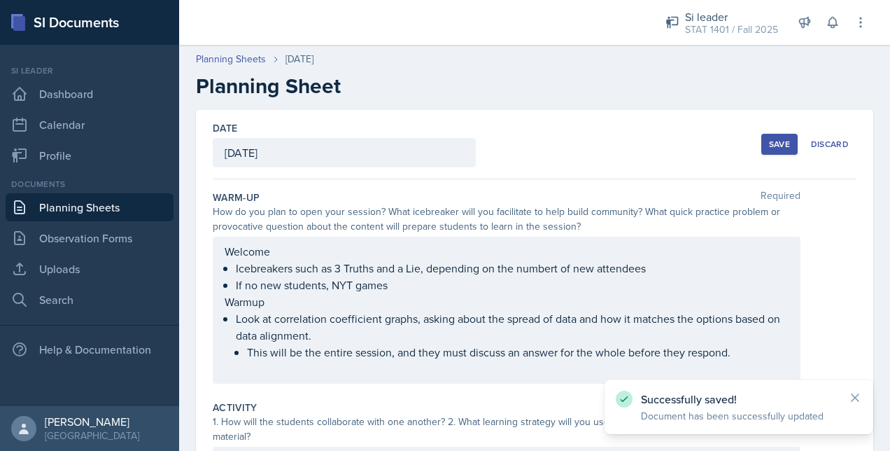
click at [556, 271] on div "Welcome Icebreakers such as 3 Truths and a Lie, depending on the numbert of new…" at bounding box center [507, 310] width 564 height 134
